Goal: Consume media (video, audio)

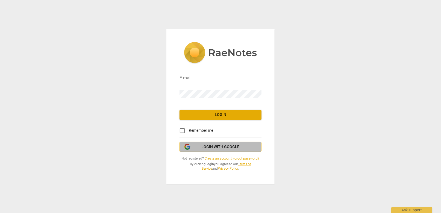
click at [218, 146] on span "Login with Google" at bounding box center [220, 146] width 38 height 5
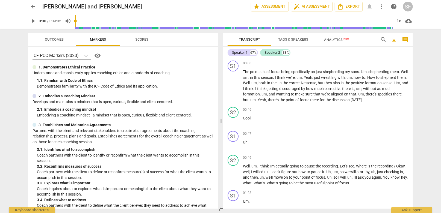
click at [32, 20] on span "play_arrow" at bounding box center [33, 21] width 7 height 7
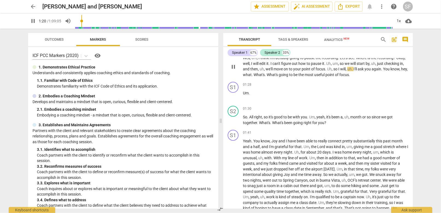
scroll to position [109, 0]
click at [327, 163] on span "about" at bounding box center [329, 163] width 11 height 4
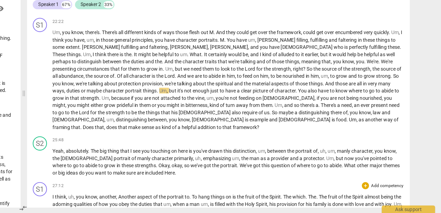
scroll to position [1423, 0]
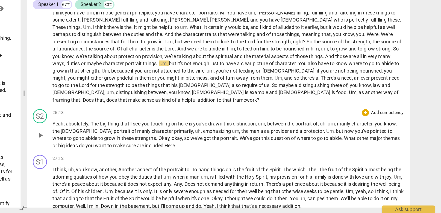
click at [129, 150] on span "play_arrow" at bounding box center [128, 153] width 7 height 7
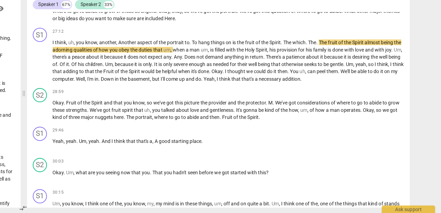
scroll to position [1520, 0]
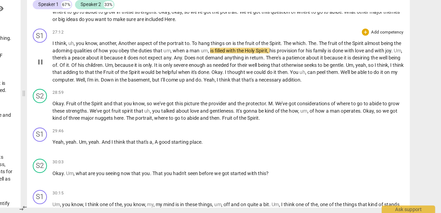
click at [269, 102] on span "Okay" at bounding box center [264, 104] width 8 height 4
click at [294, 0] on body "arrow_back Jono Thomsen and Steve Luhrsen edit star Assessment auto_fix_high AI…" at bounding box center [220, 0] width 441 height 0
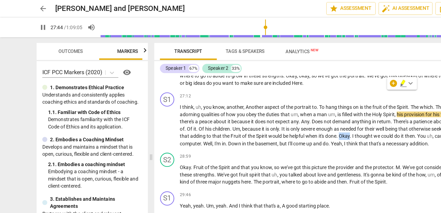
click at [291, 71] on div at bounding box center [220, 106] width 441 height 213
click at [393, 111] on div at bounding box center [220, 106] width 441 height 213
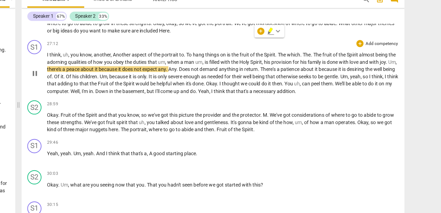
click at [234, 102] on span "helpful" at bounding box center [228, 104] width 12 height 4
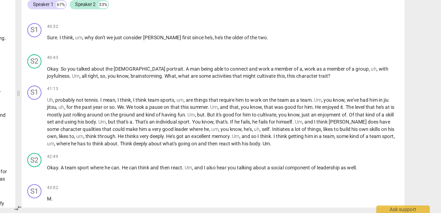
scroll to position [2217, 0]
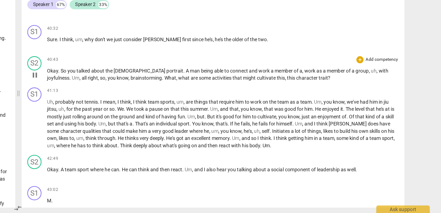
click at [139, 101] on span "Okay" at bounding box center [142, 103] width 8 height 4
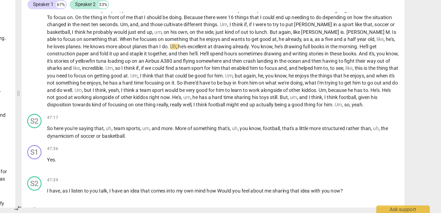
scroll to position [2471, 0]
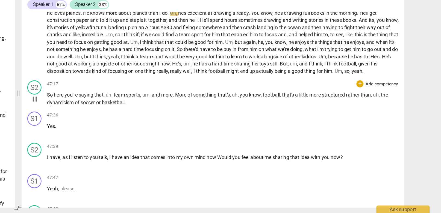
click at [139, 120] on span "So" at bounding box center [140, 122] width 5 height 4
click at [139, 0] on body "arrow_back Jono Thomsen and Steve Luhrsen edit star Assessment auto_fix_high AI…" at bounding box center [220, 0] width 441 height 0
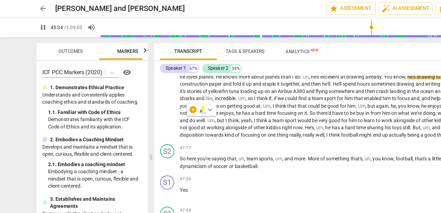
click at [145, 92] on div at bounding box center [220, 106] width 441 height 213
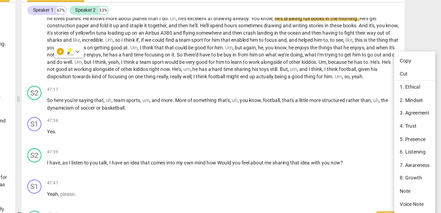
click at [246, 137] on div at bounding box center [220, 106] width 441 height 213
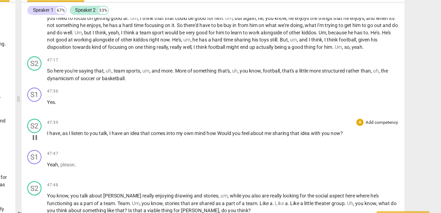
scroll to position [2513, 0]
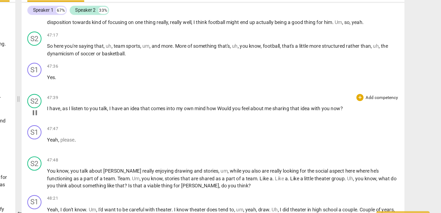
click at [140, 126] on span "have" at bounding box center [144, 128] width 8 height 4
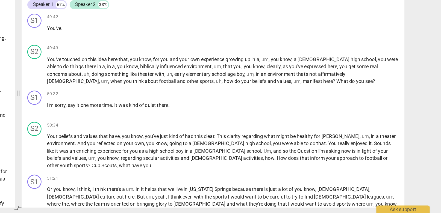
scroll to position [2649, 0]
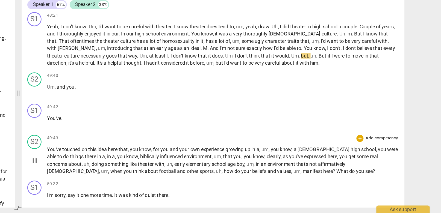
click at [140, 162] on span "You've" at bounding box center [144, 164] width 12 height 4
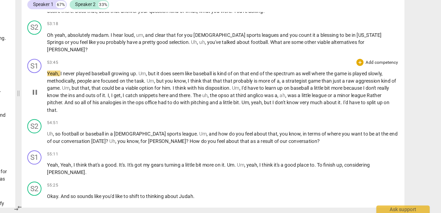
scroll to position [2901, 0]
click at [279, 120] on span "opso" at bounding box center [273, 122] width 9 height 4
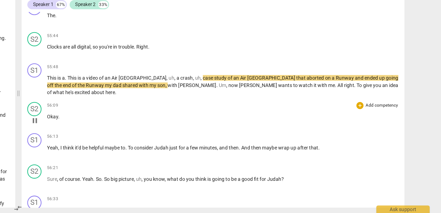
scroll to position [3110, 0]
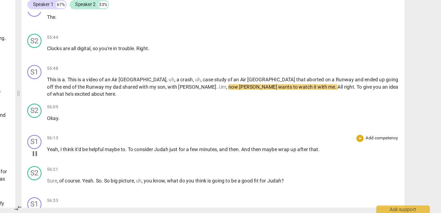
click at [141, 162] on span "Yeah" at bounding box center [142, 164] width 8 height 4
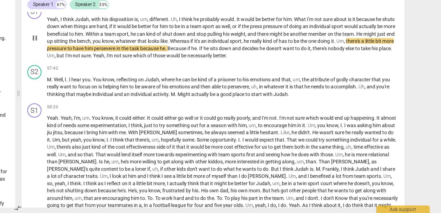
scroll to position [3259, 0]
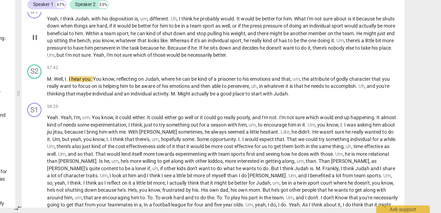
type input "3466"
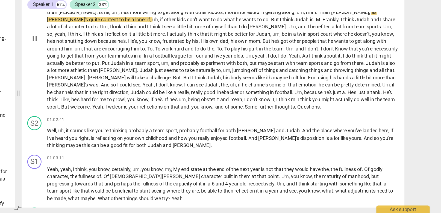
scroll to position [3375, 0]
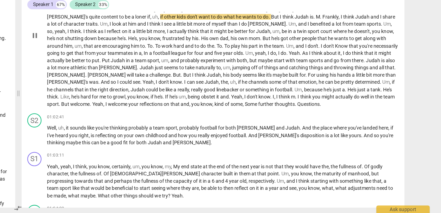
click at [290, 127] on span "Some" at bounding box center [295, 129] width 10 height 4
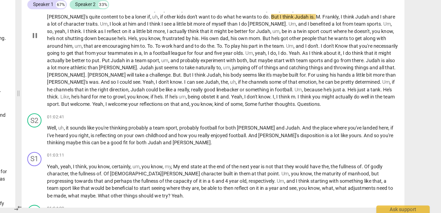
click at [290, 127] on span "Some" at bounding box center [295, 129] width 10 height 4
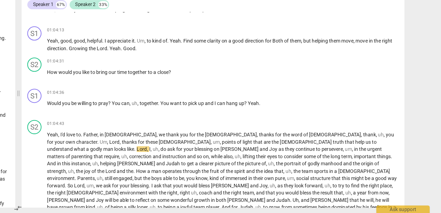
scroll to position [3534, 0]
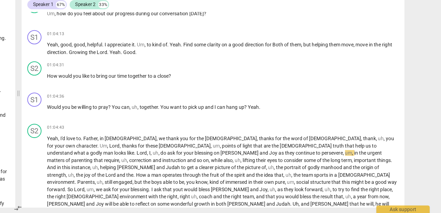
type input "3920"
